Goal: Task Accomplishment & Management: Use online tool/utility

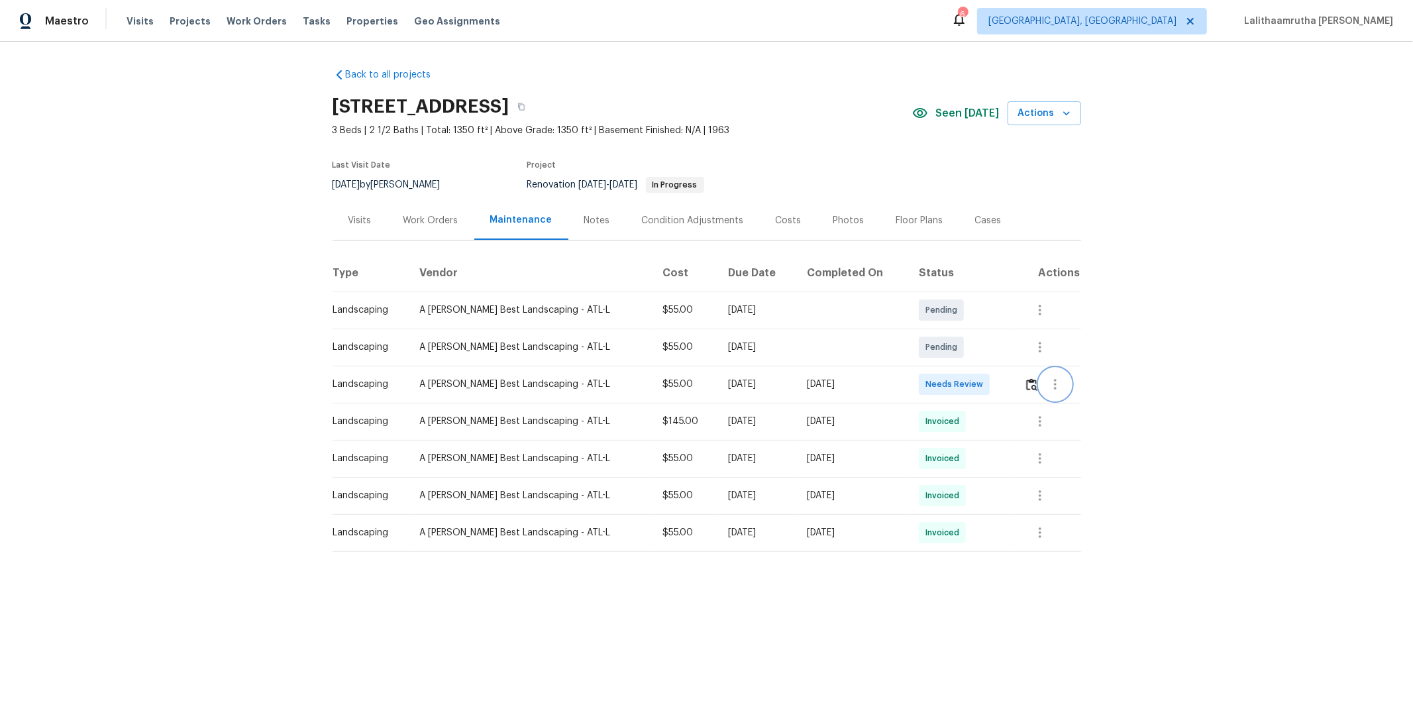
click at [1004, 381] on button "button" at bounding box center [1055, 384] width 32 height 32
click at [1004, 387] on div at bounding box center [706, 350] width 1413 height 701
click at [1004, 387] on img "button" at bounding box center [1031, 384] width 11 height 13
click at [1004, 29] on div "Maestro Visits Projects Work Orders Tasks Properties Geo Assignments 6 [GEOGRAP…" at bounding box center [706, 21] width 1413 height 42
click at [1004, 386] on img "button" at bounding box center [1031, 384] width 11 height 13
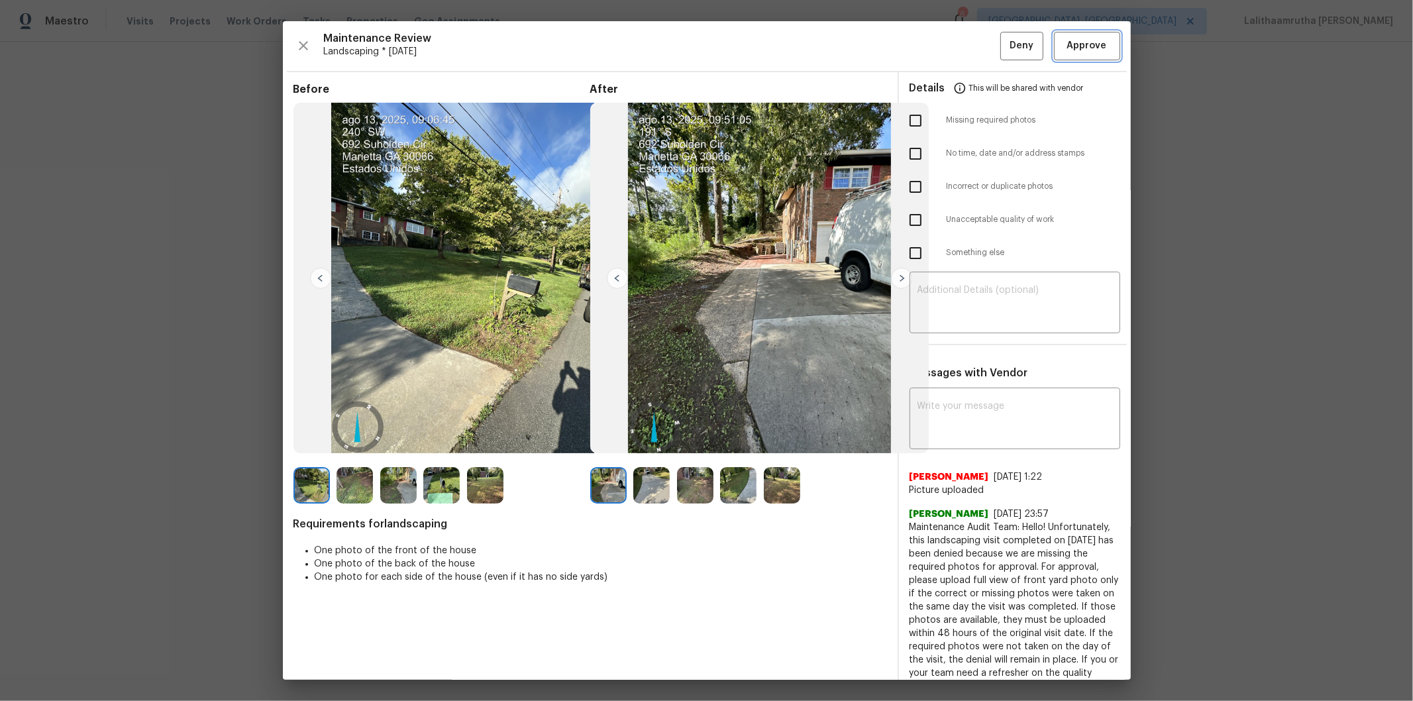
click at [1004, 46] on span "Approve" at bounding box center [1087, 46] width 40 height 17
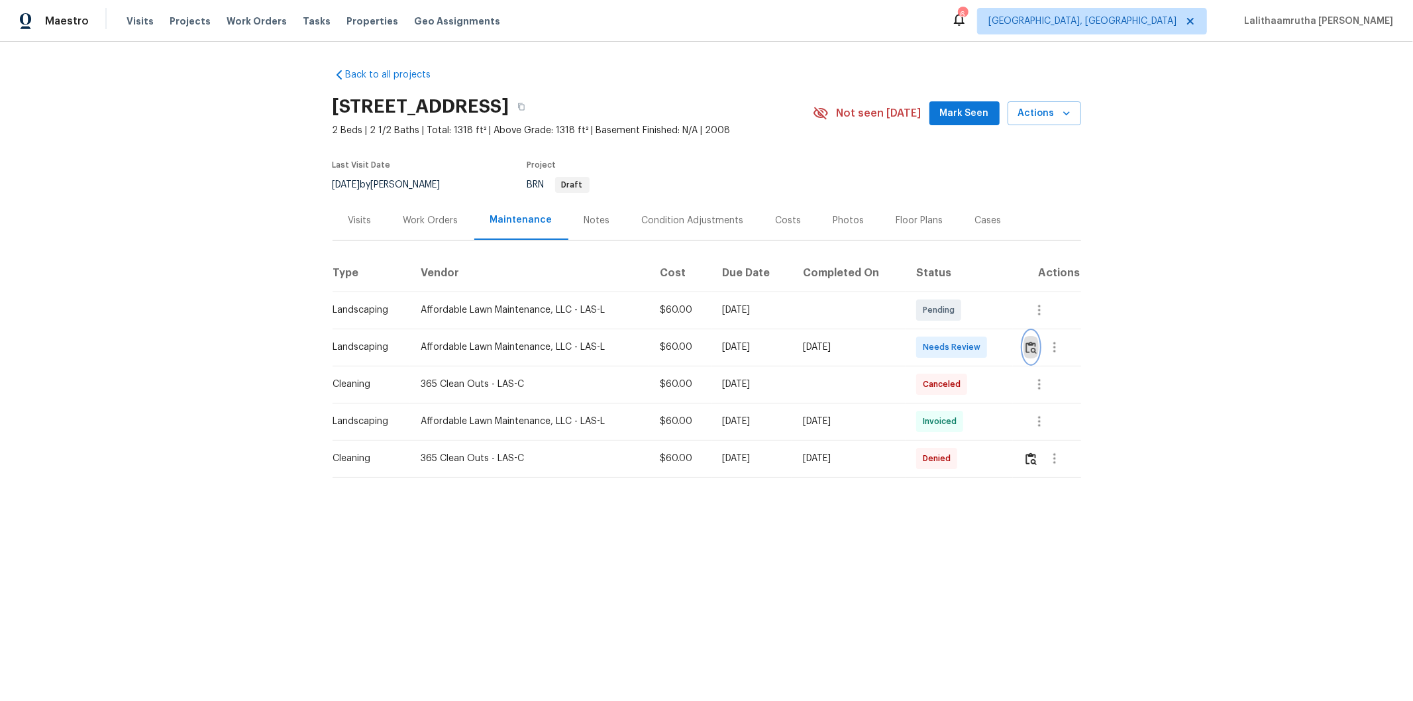
click at [1004, 342] on button "button" at bounding box center [1030, 347] width 15 height 32
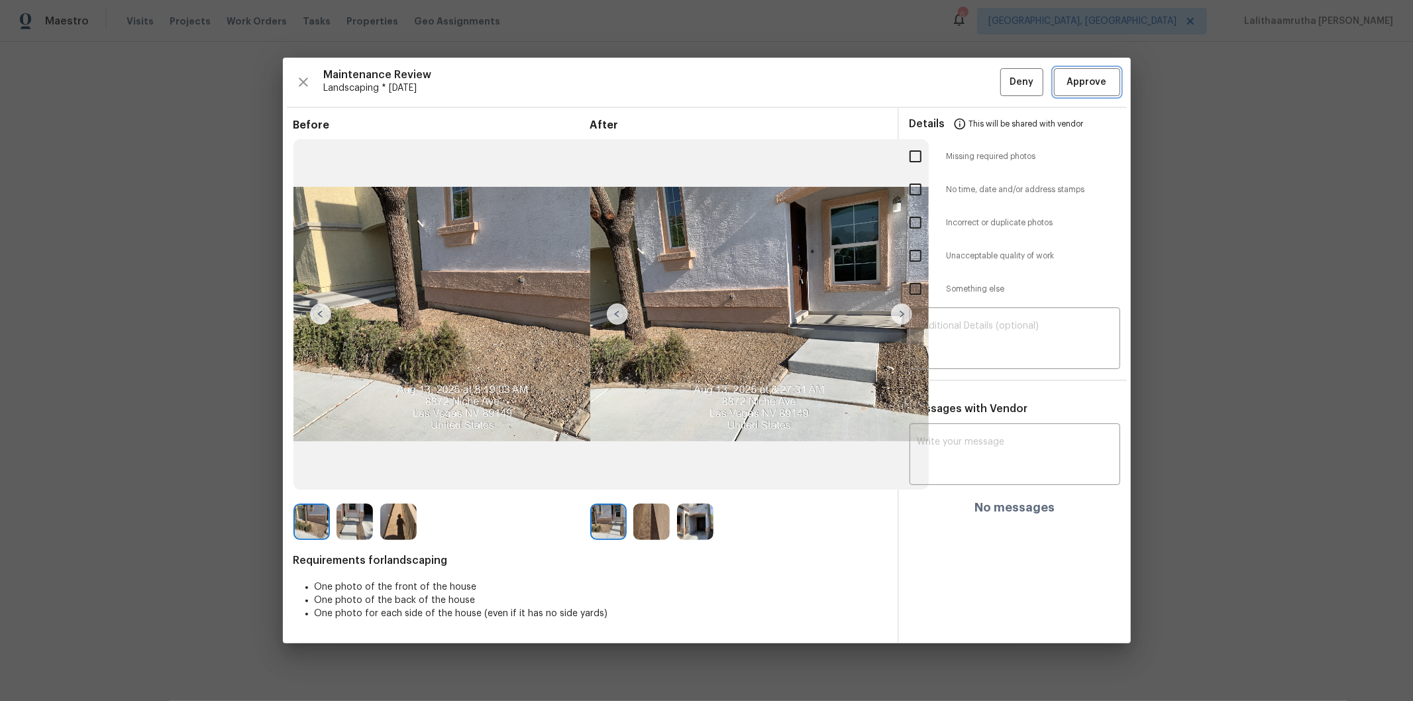
click at [1004, 88] on span "Approve" at bounding box center [1087, 82] width 40 height 17
